Goal: Complete application form

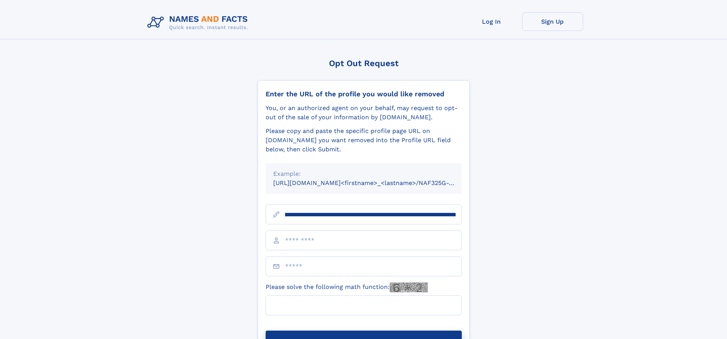
scroll to position [0, 82]
type input "**********"
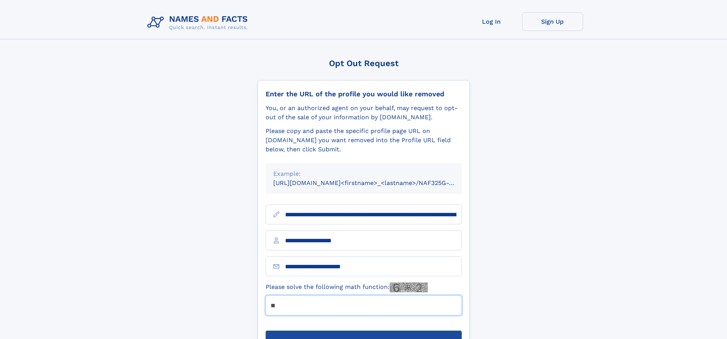
type input "**"
click at [363, 330] on button "Submit Opt Out Request" at bounding box center [364, 342] width 196 height 24
